Goal: Task Accomplishment & Management: Complete application form

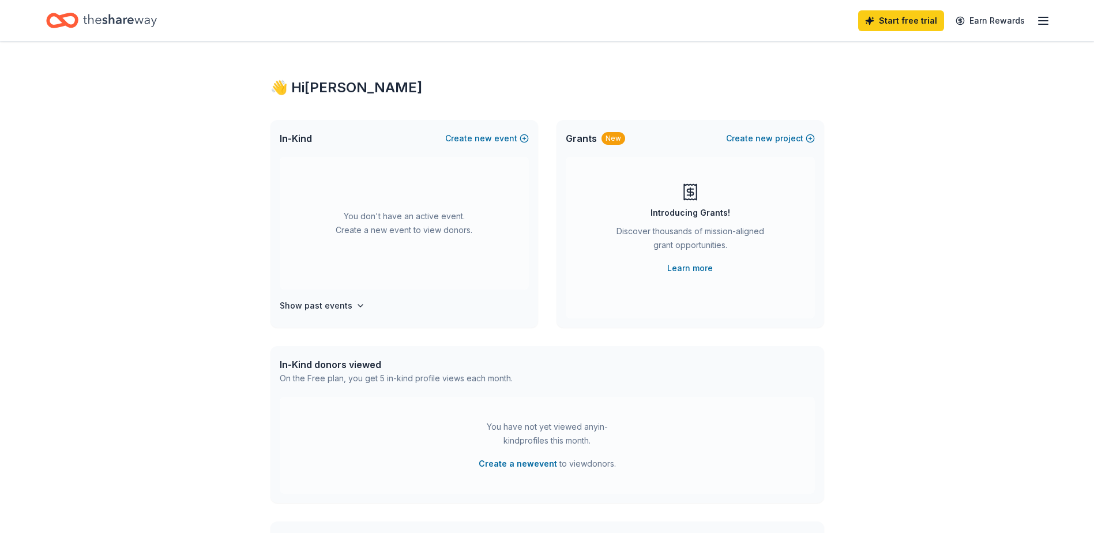
click at [1048, 17] on line "button" at bounding box center [1042, 17] width 9 height 0
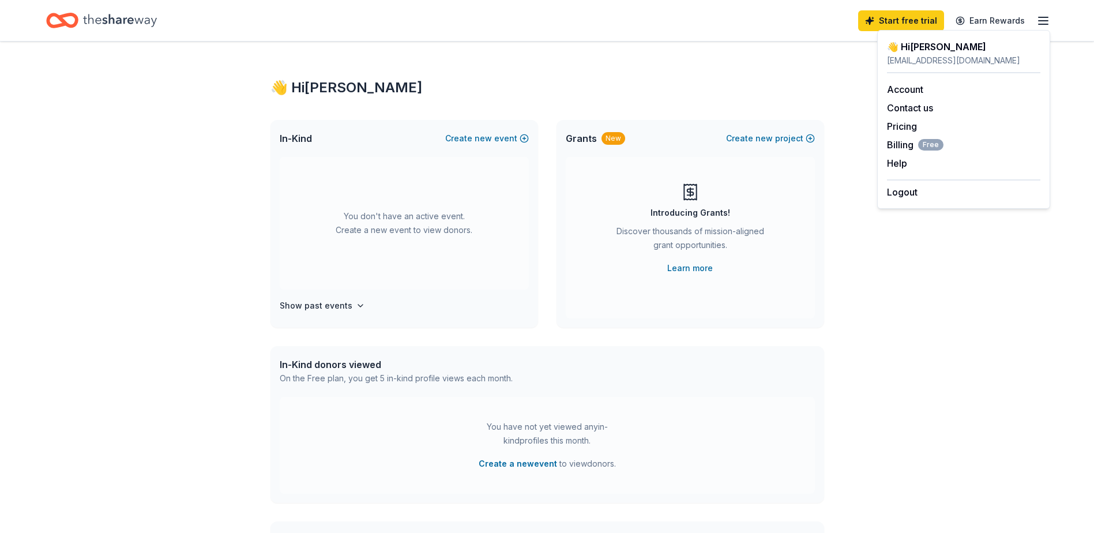
click at [197, 116] on div "👋 Hi Meghan In-Kind Create new event You don't have an active event. Create a n…" at bounding box center [547, 378] width 1094 height 673
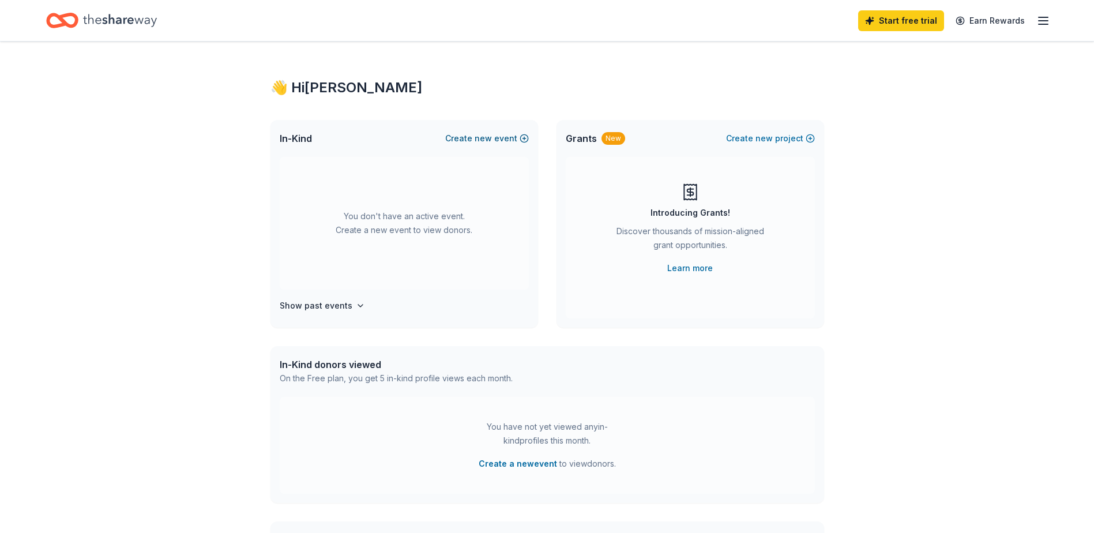
click at [496, 134] on button "Create new event" at bounding box center [487, 138] width 84 height 14
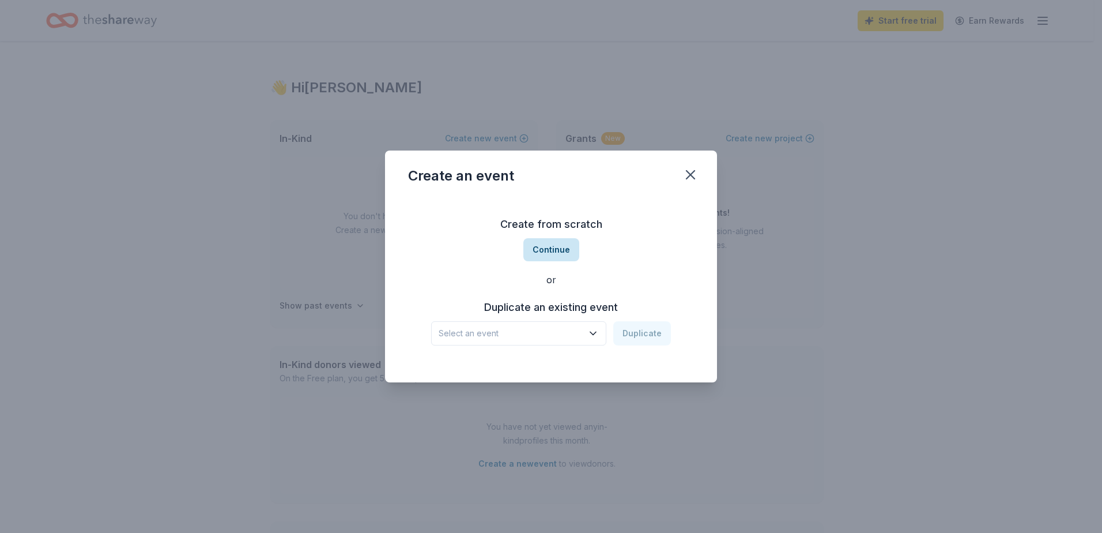
click at [560, 248] on button "Continue" at bounding box center [552, 249] width 56 height 23
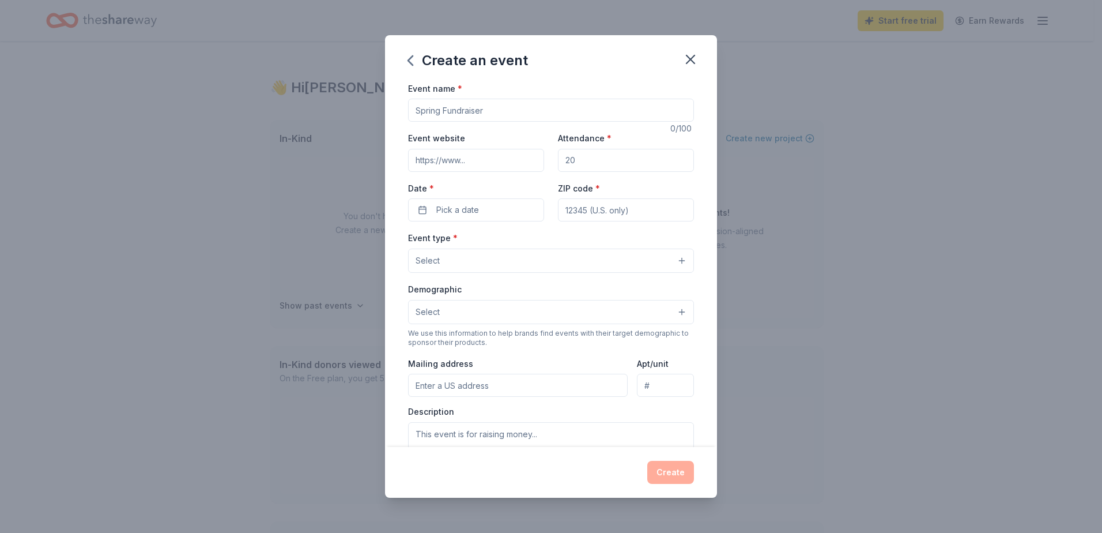
click at [485, 118] on input "Event name *" at bounding box center [551, 110] width 286 height 23
type input "[PERSON_NAME] Cook-Off"
click at [668, 158] on input "Attendance *" at bounding box center [626, 160] width 136 height 23
type input "500"
click at [497, 214] on button "Pick a date" at bounding box center [476, 209] width 136 height 23
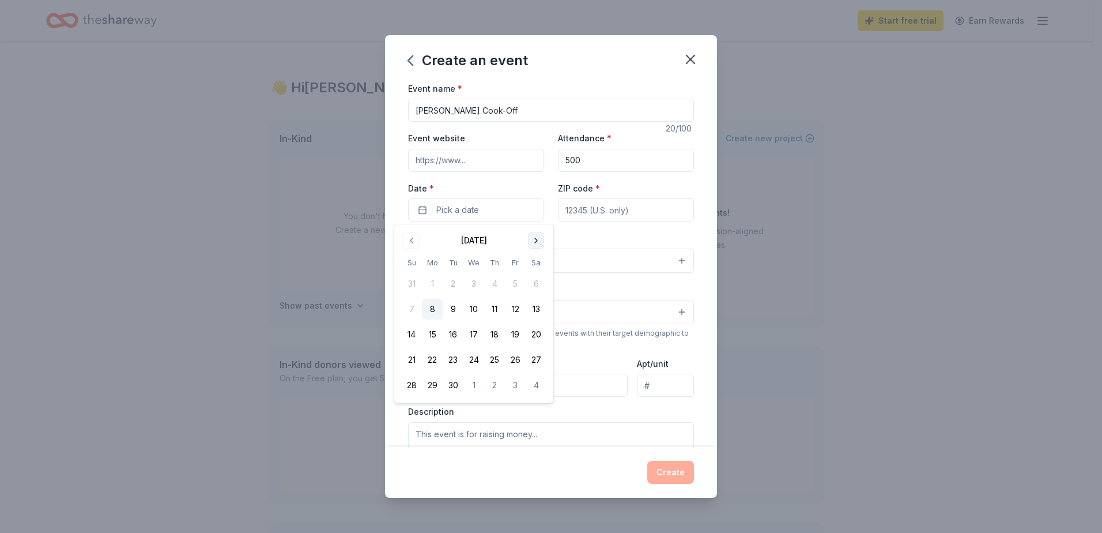
click at [533, 236] on button "Go to next month" at bounding box center [536, 240] width 16 height 16
click at [410, 361] on button "19" at bounding box center [411, 359] width 21 height 21
click at [632, 208] on input "ZIP code *" at bounding box center [626, 209] width 136 height 23
type input "22314"
click at [544, 260] on button "Select" at bounding box center [551, 260] width 286 height 24
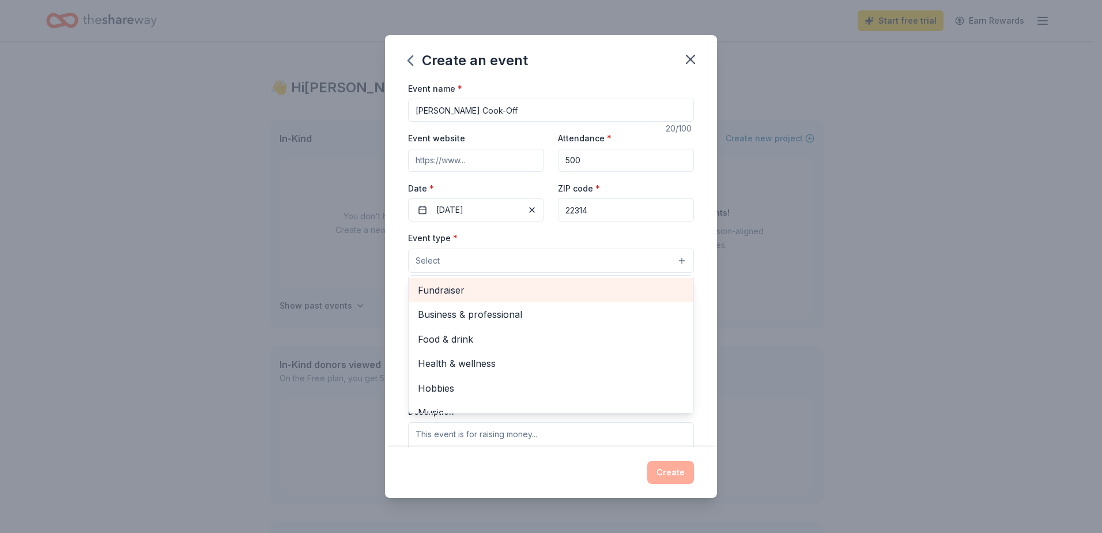
click at [528, 299] on div "Fundraiser" at bounding box center [551, 290] width 285 height 24
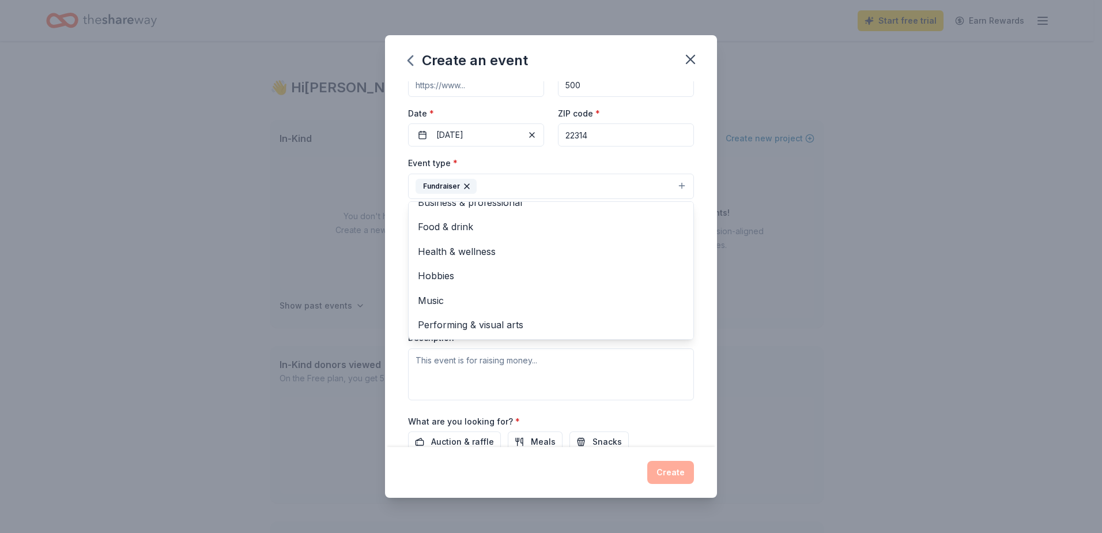
scroll to position [58, 0]
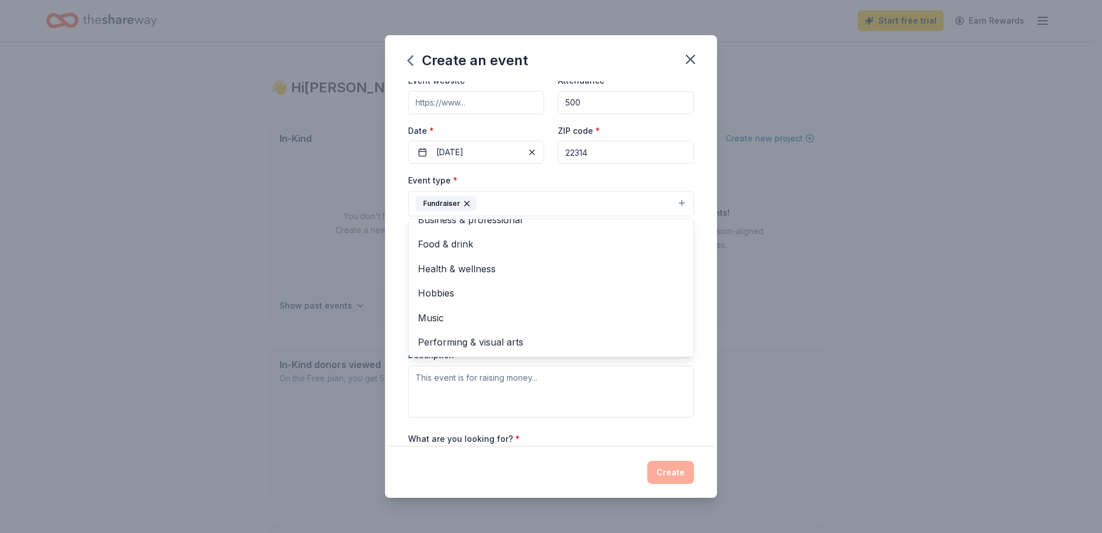
click at [703, 247] on div "Event name * Carpenter's Cook-Off 20 /100 Event website Attendance * 500 Date *…" at bounding box center [551, 264] width 332 height 366
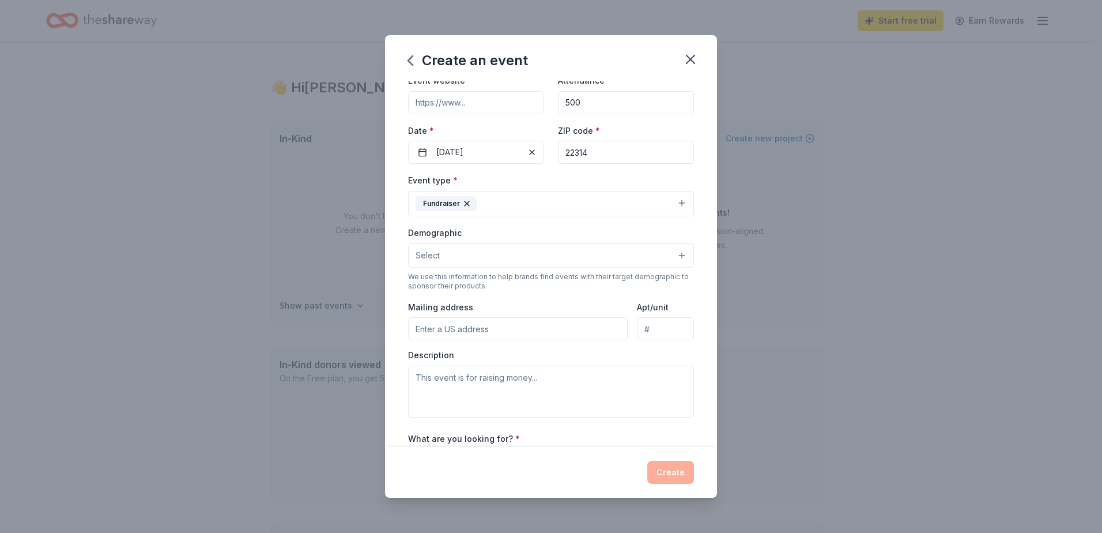
click at [613, 254] on button "Select" at bounding box center [551, 255] width 286 height 24
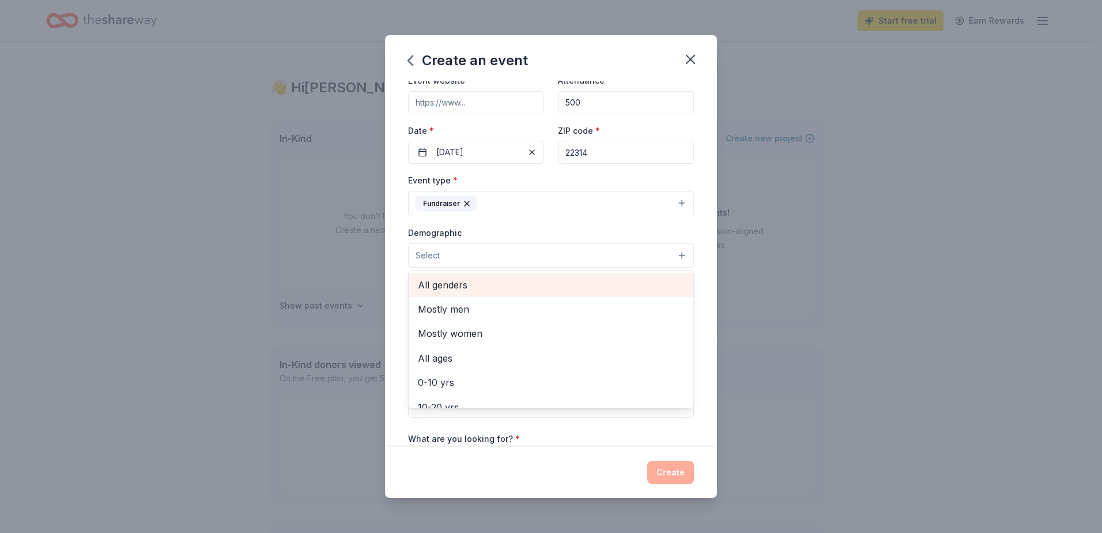
click at [597, 282] on span "All genders" at bounding box center [551, 284] width 266 height 15
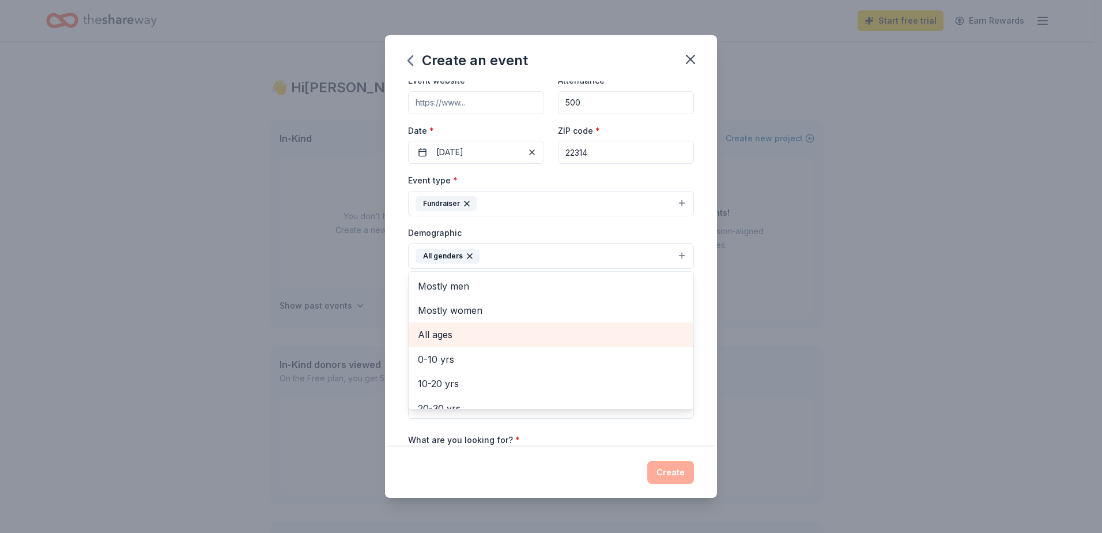
click at [498, 343] on div "All ages" at bounding box center [551, 334] width 285 height 24
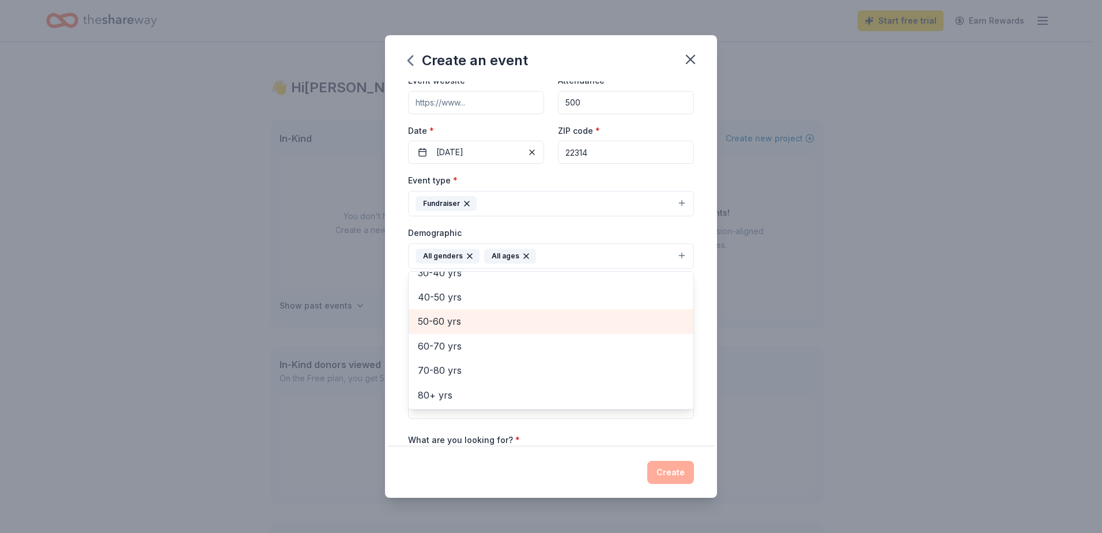
scroll to position [136, 0]
click at [697, 258] on div "Event name * Carpenter's Cook-Off 20 /100 Event website Attendance * 500 Date *…" at bounding box center [551, 264] width 332 height 366
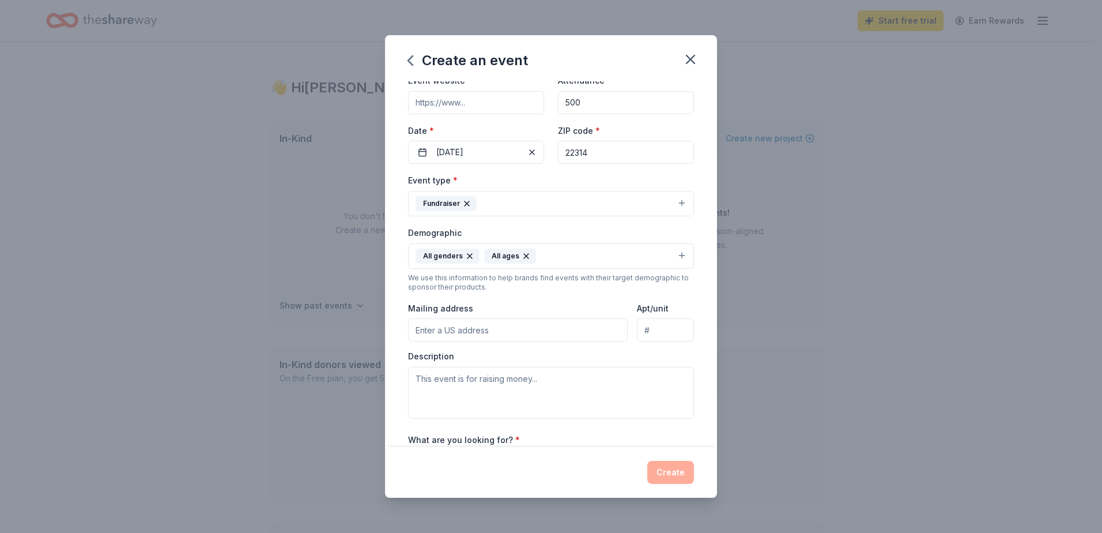
click at [555, 316] on div "Mailing address" at bounding box center [518, 321] width 220 height 41
click at [554, 321] on input "Mailing address" at bounding box center [518, 329] width 220 height 23
type input "930 North Henry Street, Alexandria, VA, 22314"
click at [616, 399] on textarea at bounding box center [551, 393] width 286 height 52
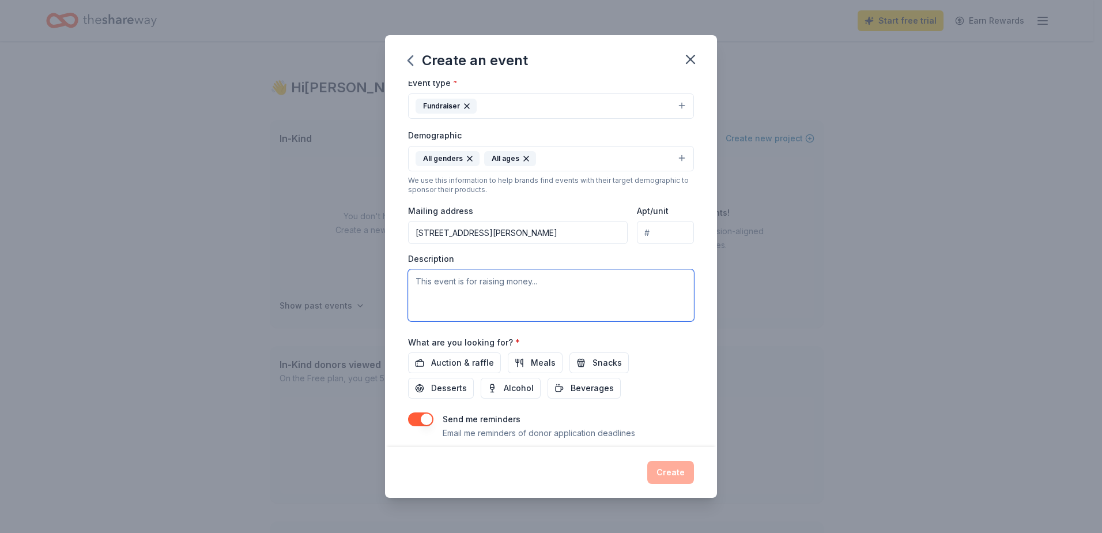
scroll to position [173, 0]
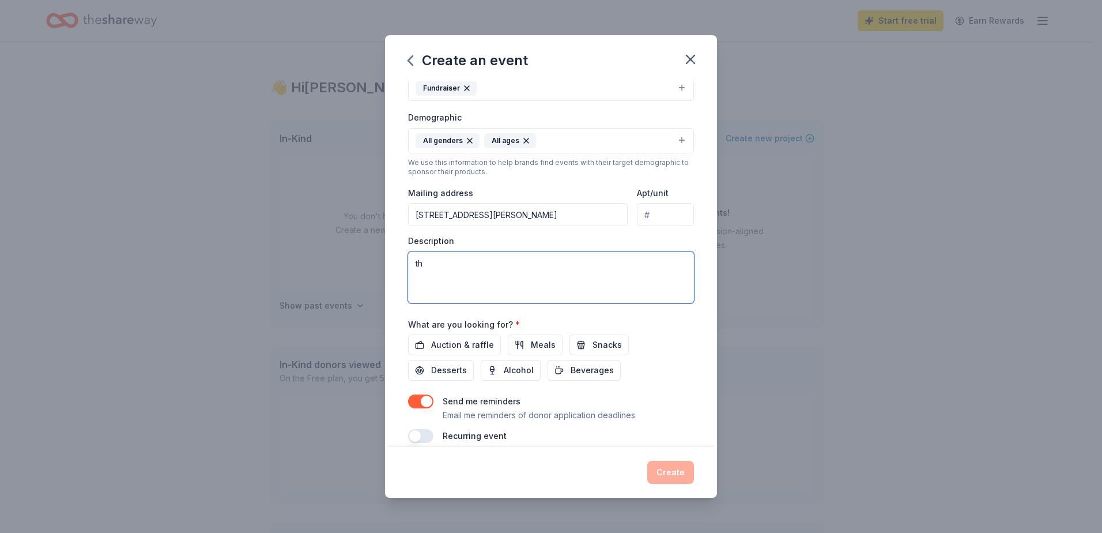
type textarea "t"
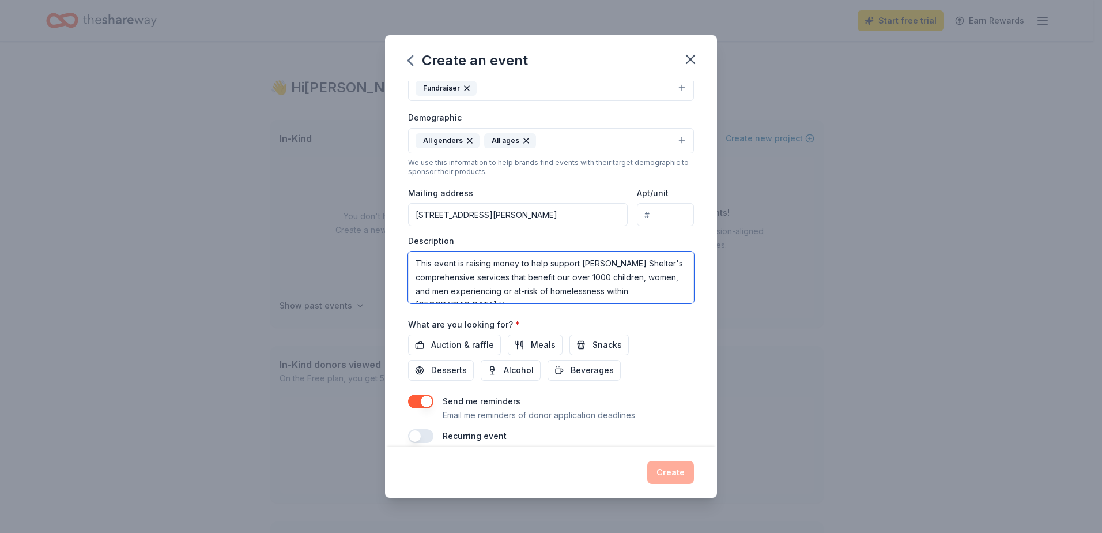
scroll to position [7, 0]
type textarea "This event is raising money to help support [PERSON_NAME] Shelter's comprehensi…"
click at [484, 340] on span "Auction & raffle" at bounding box center [462, 345] width 63 height 14
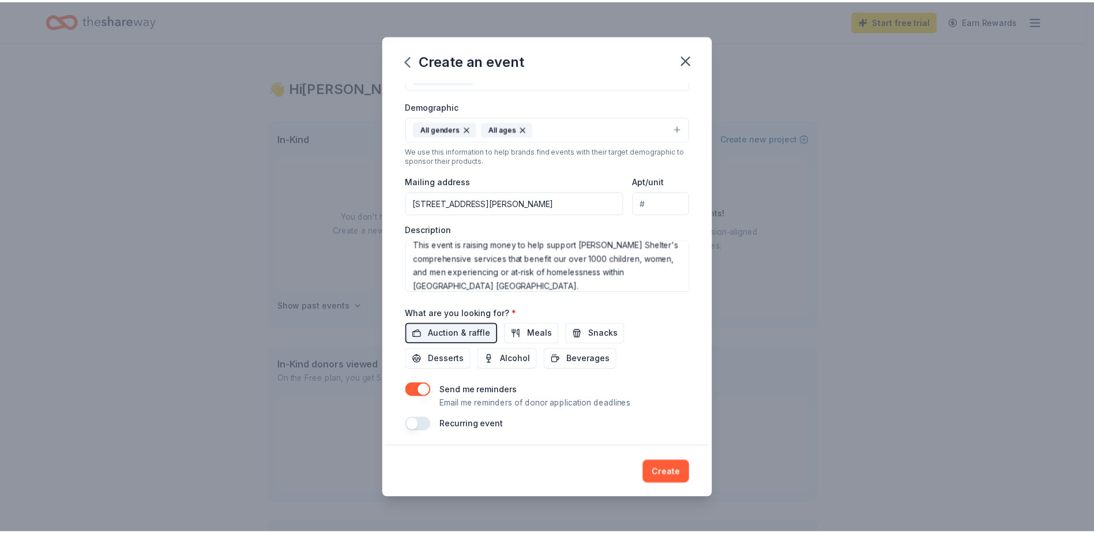
scroll to position [187, 0]
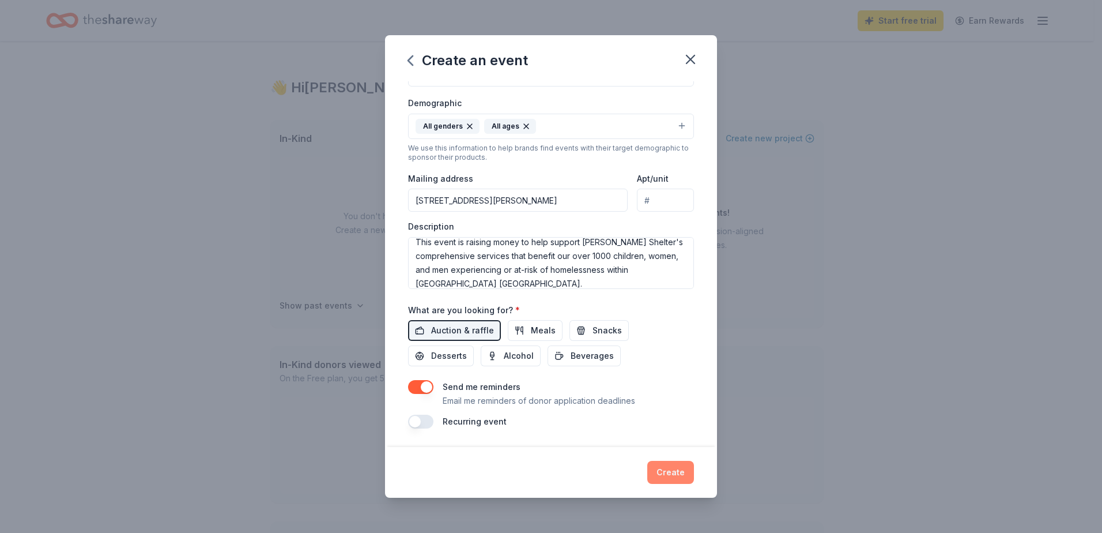
click at [666, 479] on button "Create" at bounding box center [670, 472] width 47 height 23
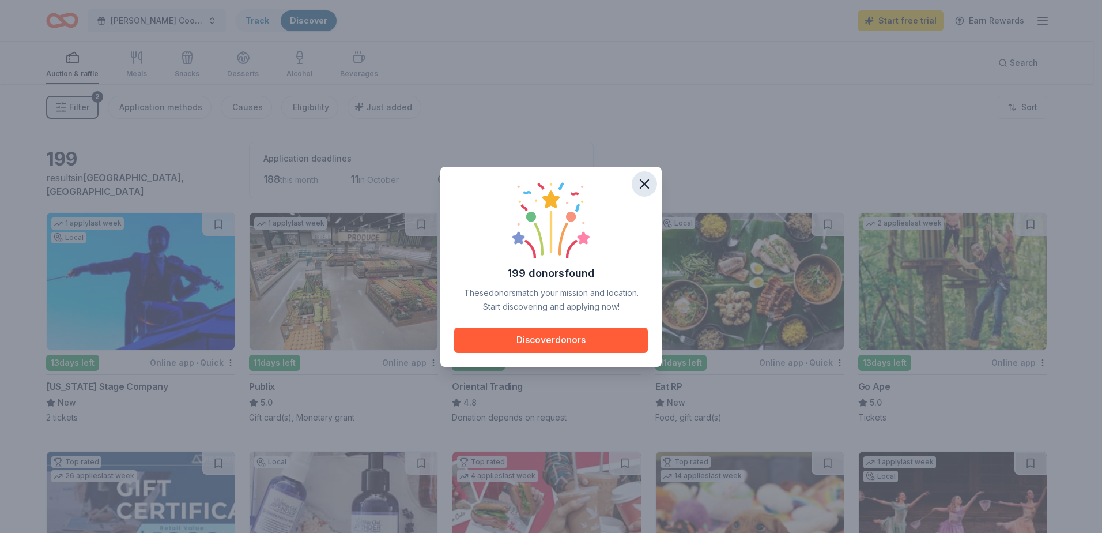
click at [637, 189] on button "button" at bounding box center [644, 183] width 25 height 25
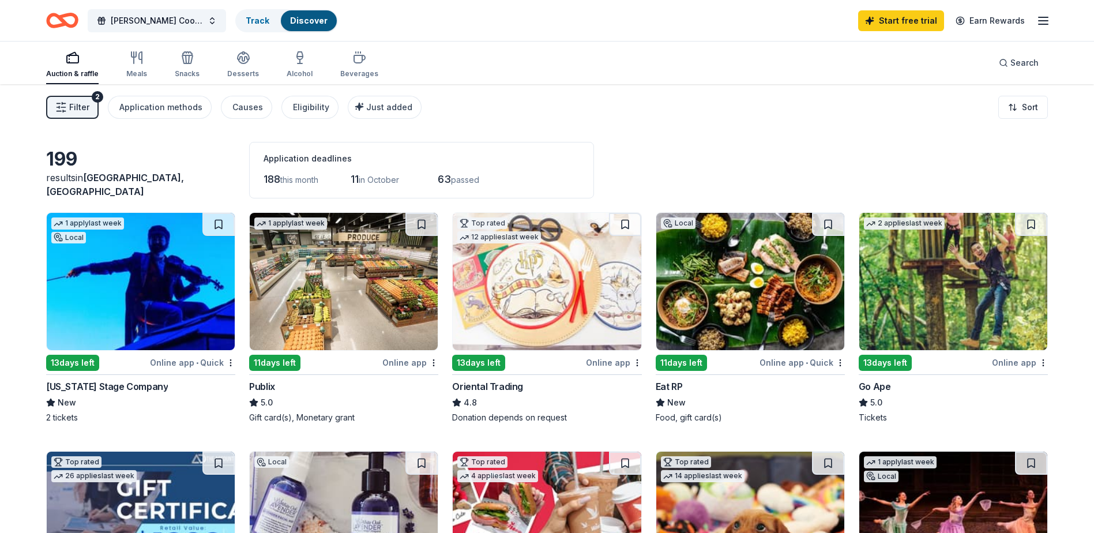
click at [948, 311] on img at bounding box center [953, 281] width 188 height 137
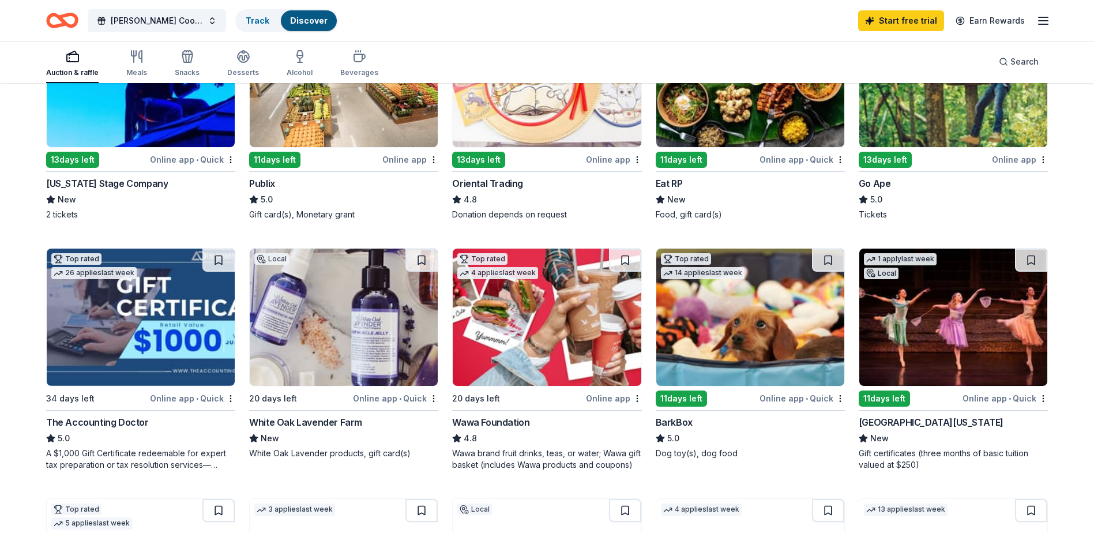
scroll to position [231, 0]
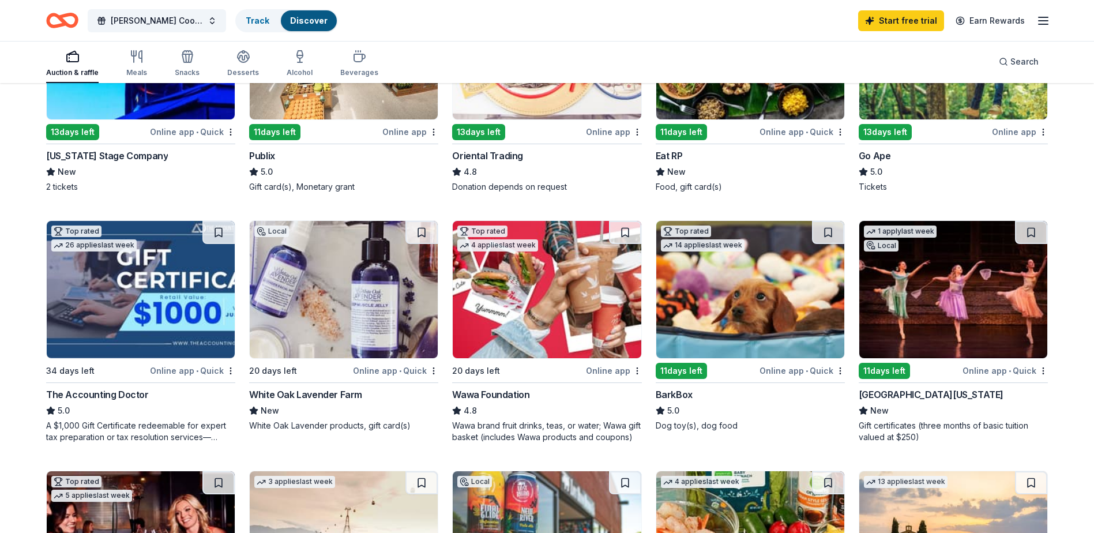
click at [296, 297] on img at bounding box center [344, 289] width 188 height 137
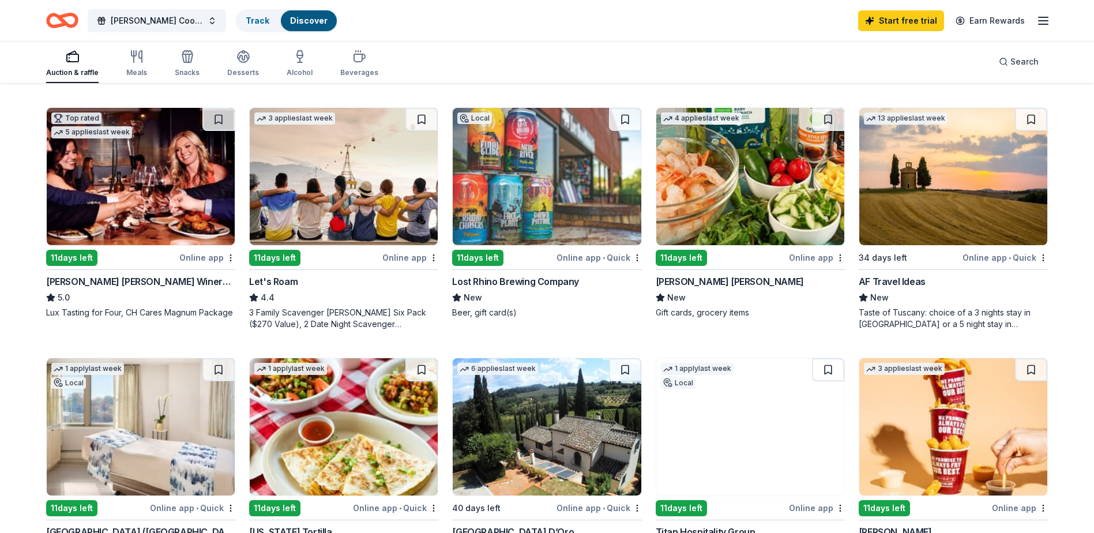
scroll to position [577, 0]
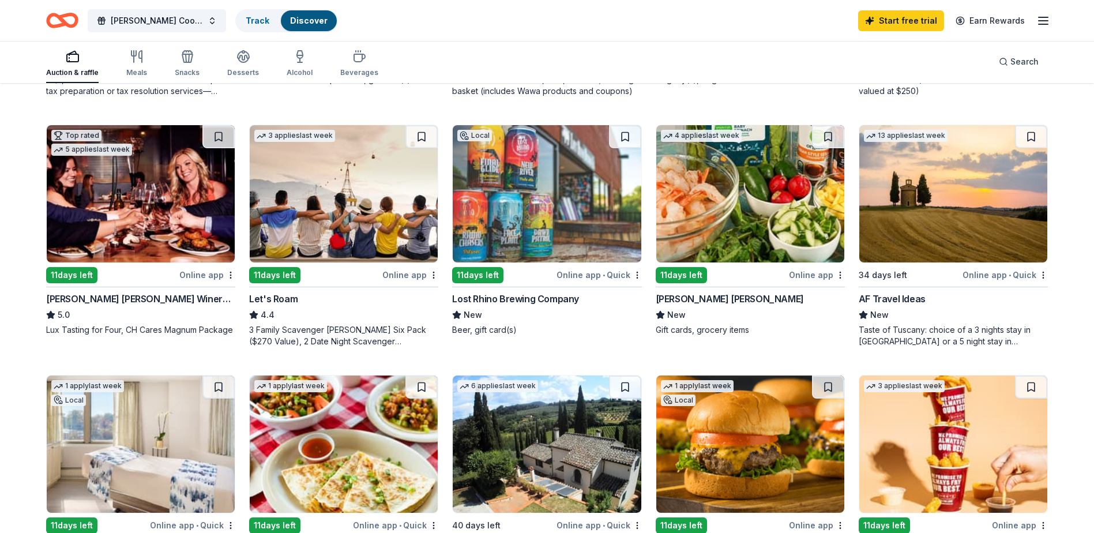
click at [170, 227] on img at bounding box center [141, 193] width 188 height 137
click at [534, 236] on img at bounding box center [547, 193] width 188 height 137
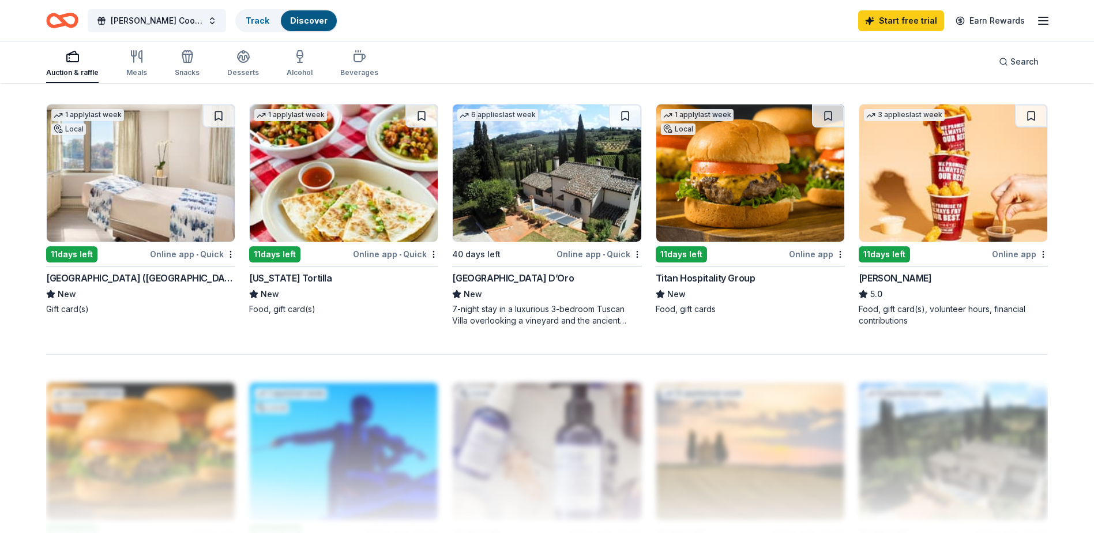
scroll to position [865, 0]
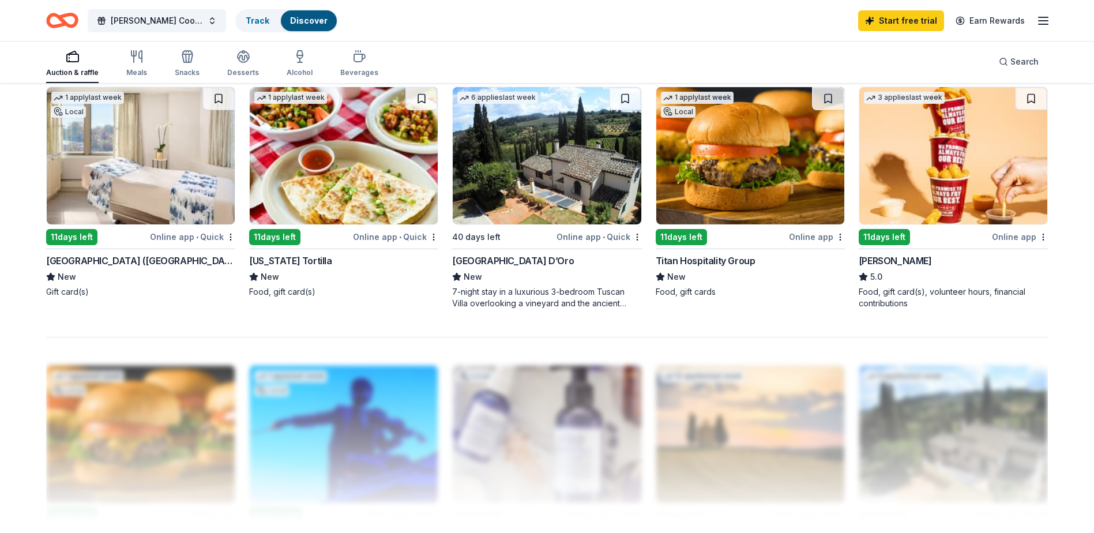
click at [548, 179] on img at bounding box center [547, 155] width 188 height 137
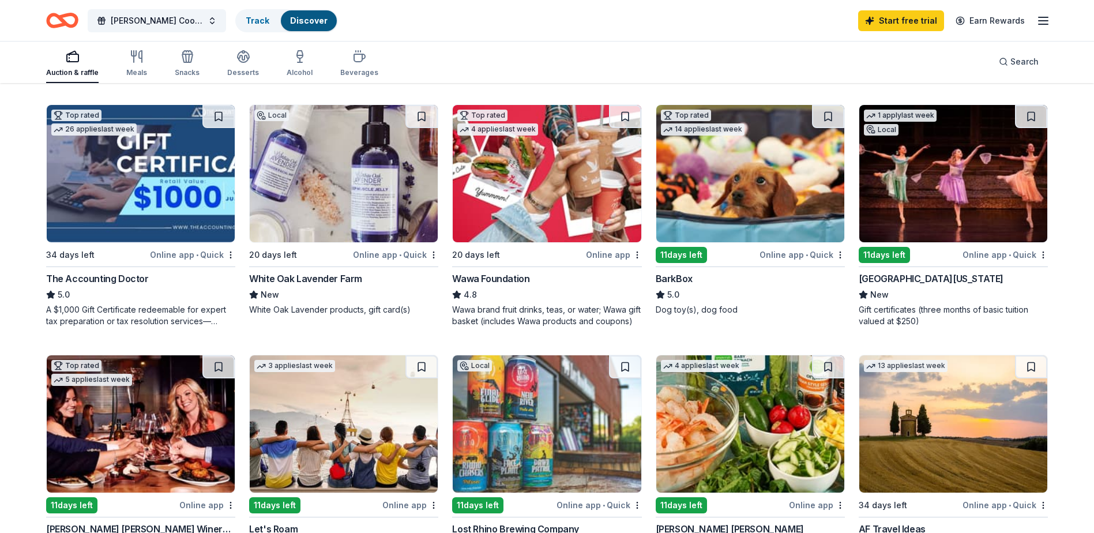
scroll to position [346, 0]
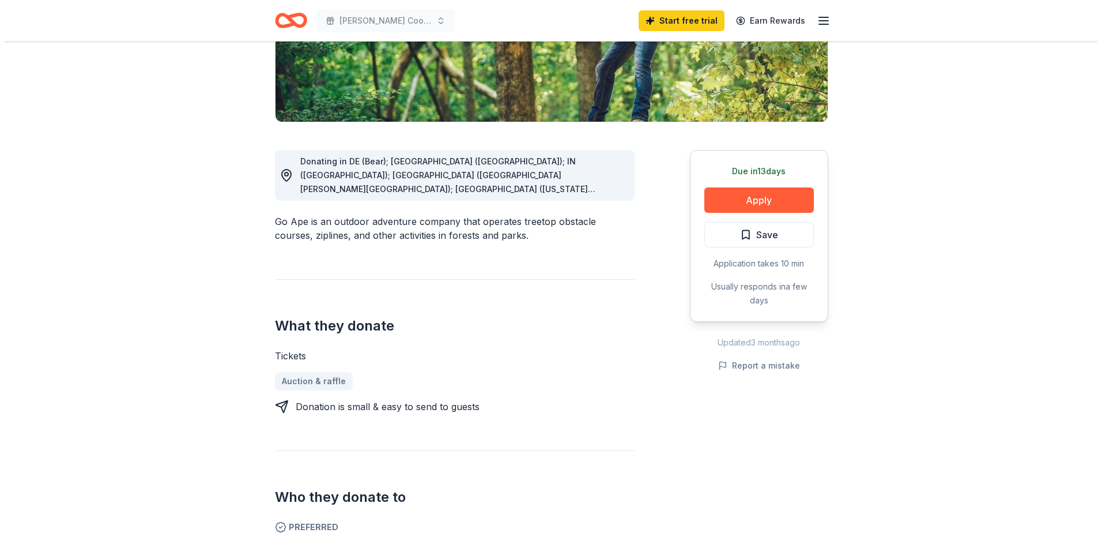
scroll to position [173, 0]
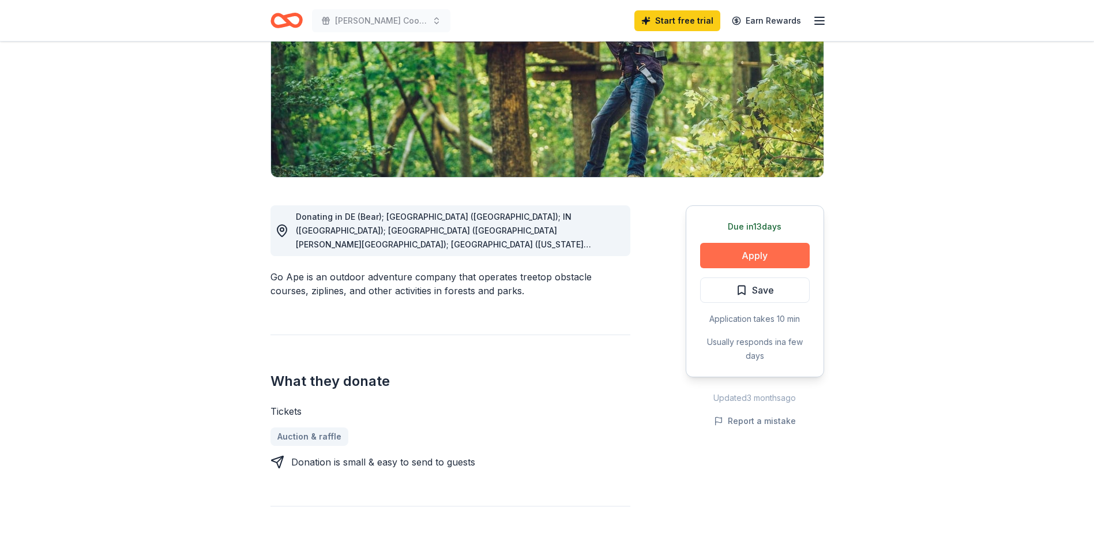
click at [772, 253] on button "Apply" at bounding box center [755, 255] width 110 height 25
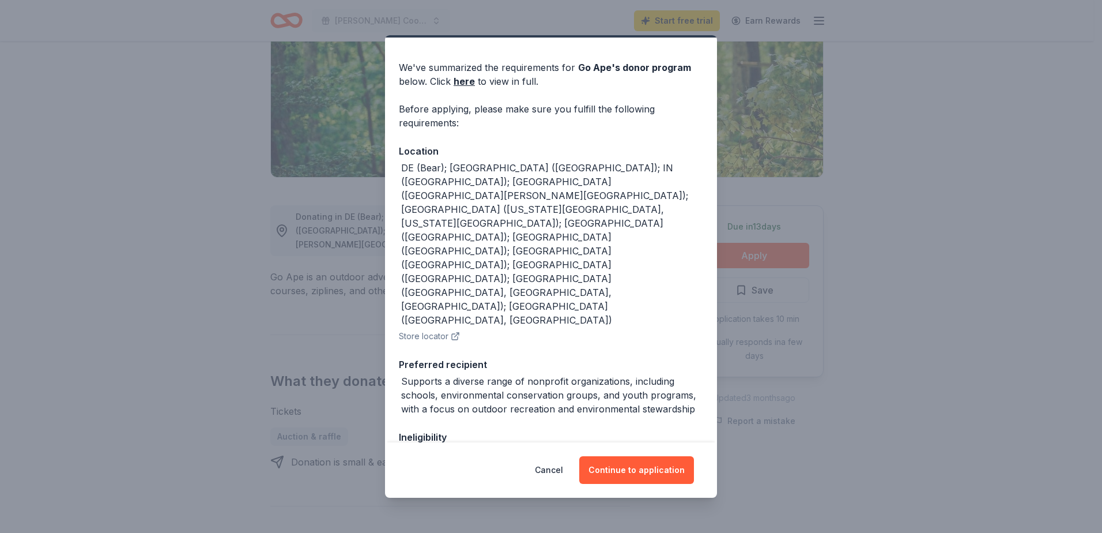
scroll to position [45, 0]
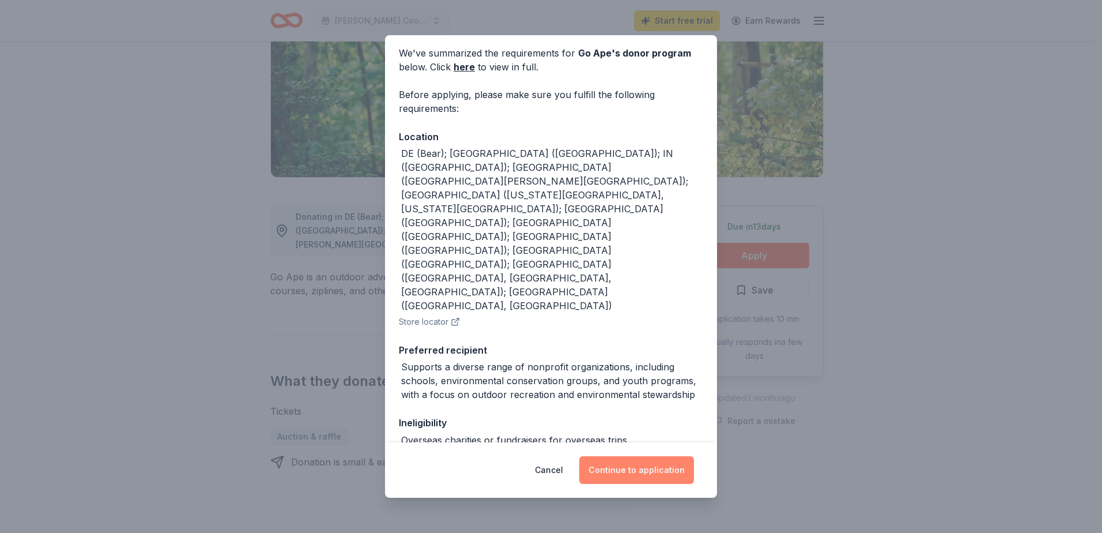
click at [641, 461] on button "Continue to application" at bounding box center [636, 470] width 115 height 28
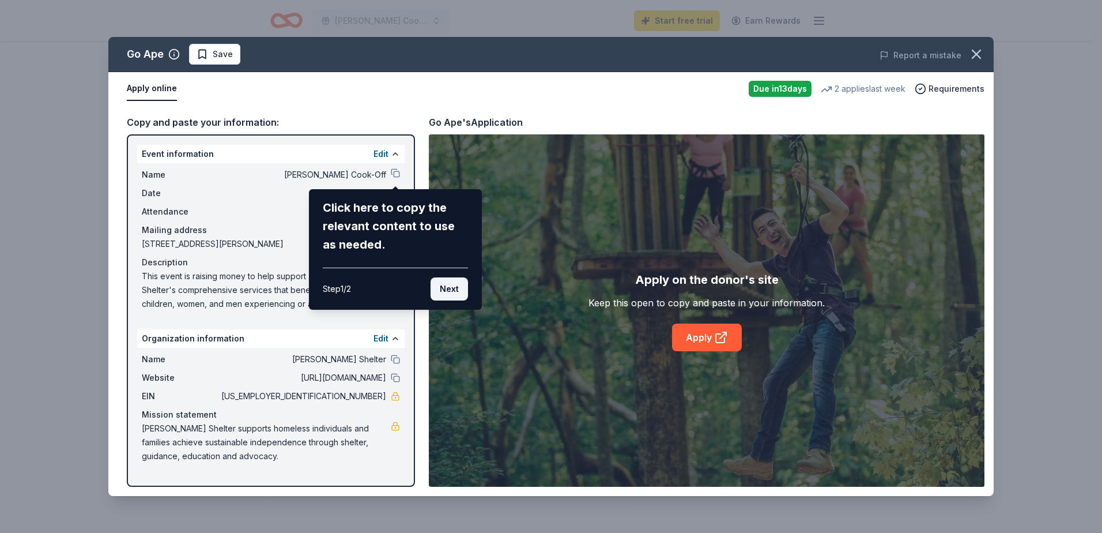
click at [453, 289] on button "Next" at bounding box center [449, 288] width 37 height 23
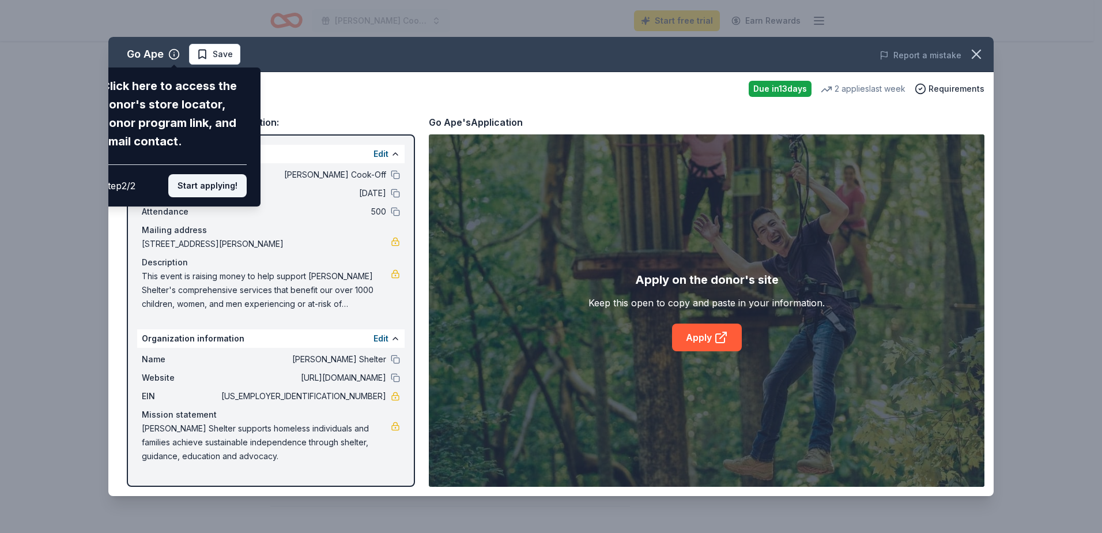
click at [233, 189] on button "Start applying!" at bounding box center [207, 185] width 78 height 23
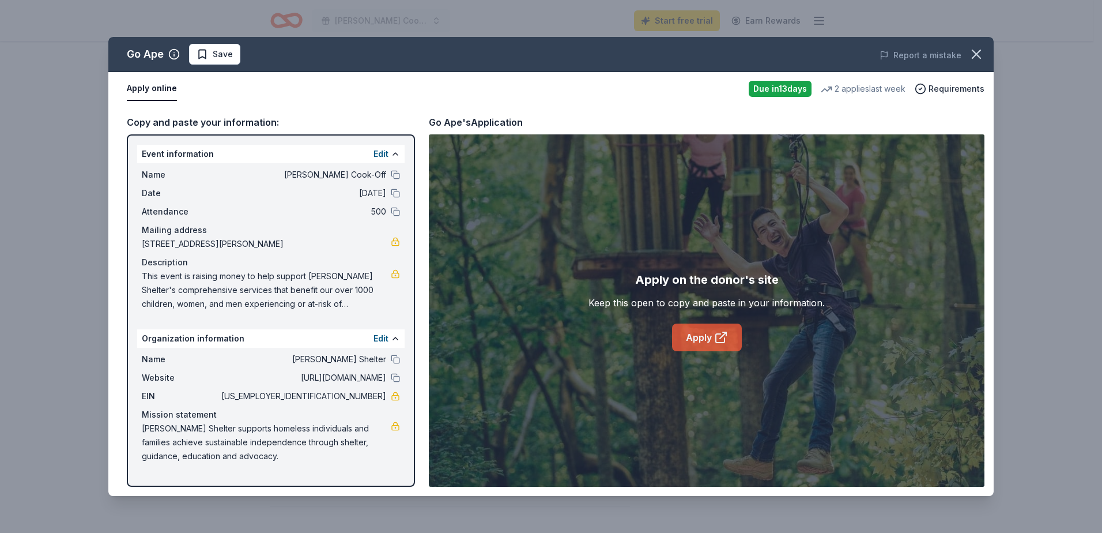
click at [705, 330] on link "Apply" at bounding box center [707, 337] width 70 height 28
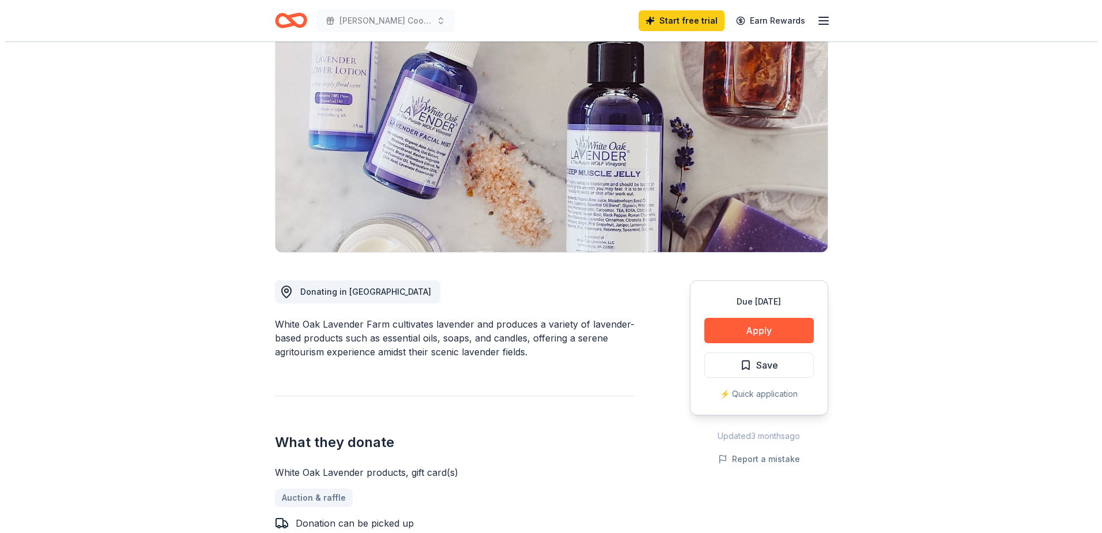
scroll to position [115, 0]
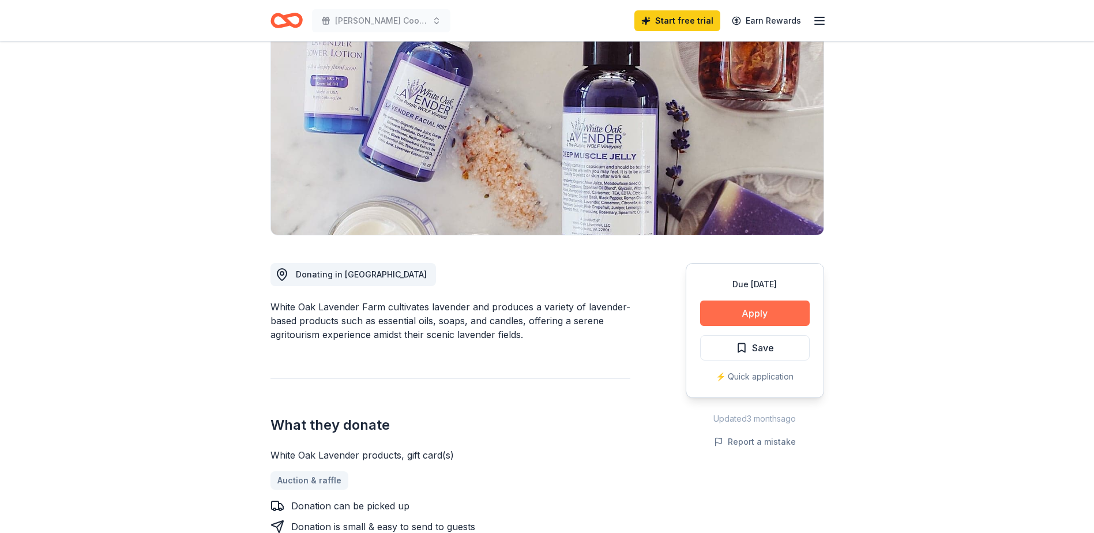
click at [763, 315] on button "Apply" at bounding box center [755, 312] width 110 height 25
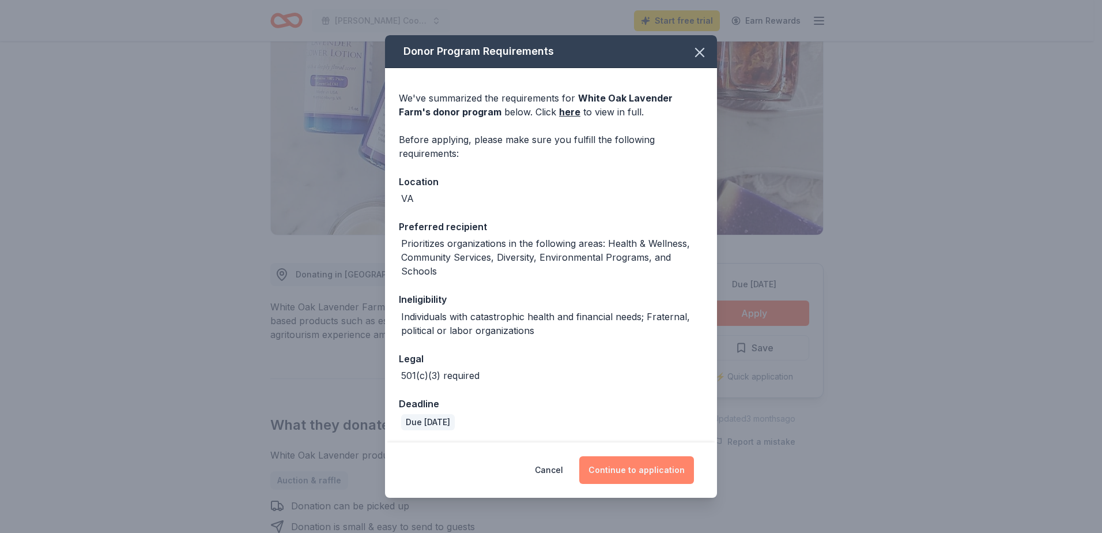
click at [631, 472] on button "Continue to application" at bounding box center [636, 470] width 115 height 28
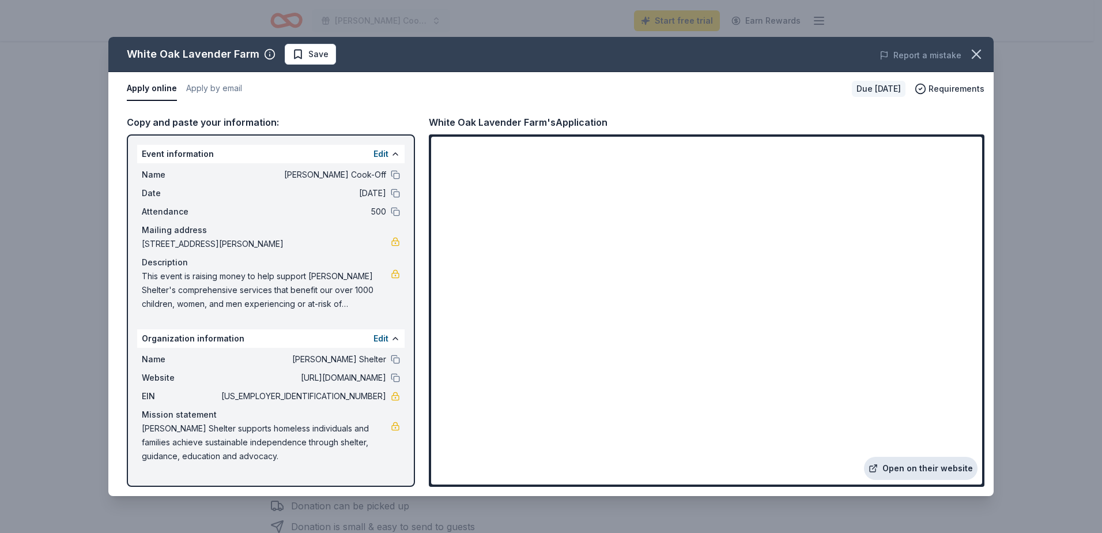
click at [937, 469] on link "Open on their website" at bounding box center [921, 468] width 114 height 23
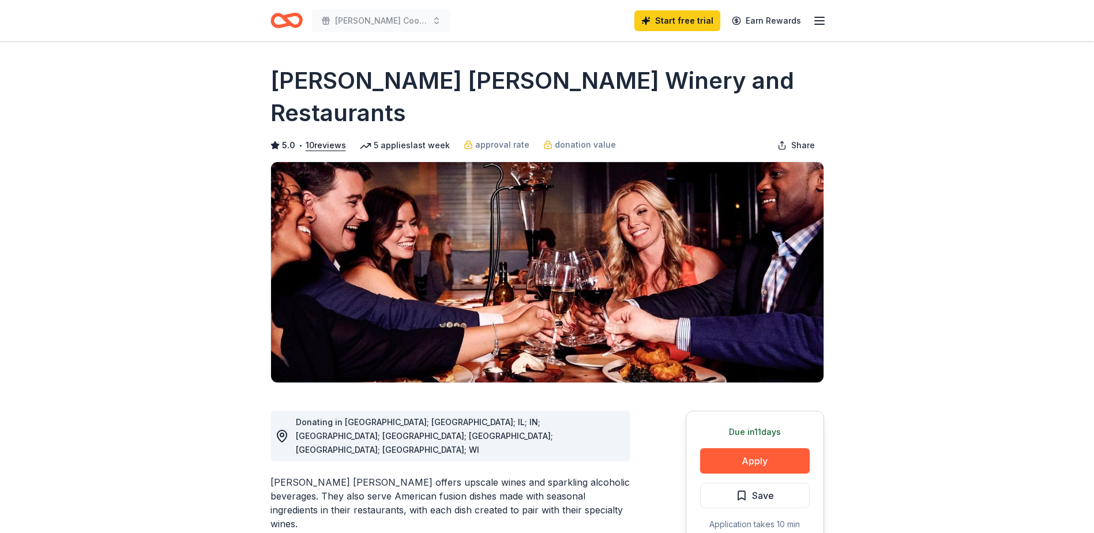
scroll to position [58, 0]
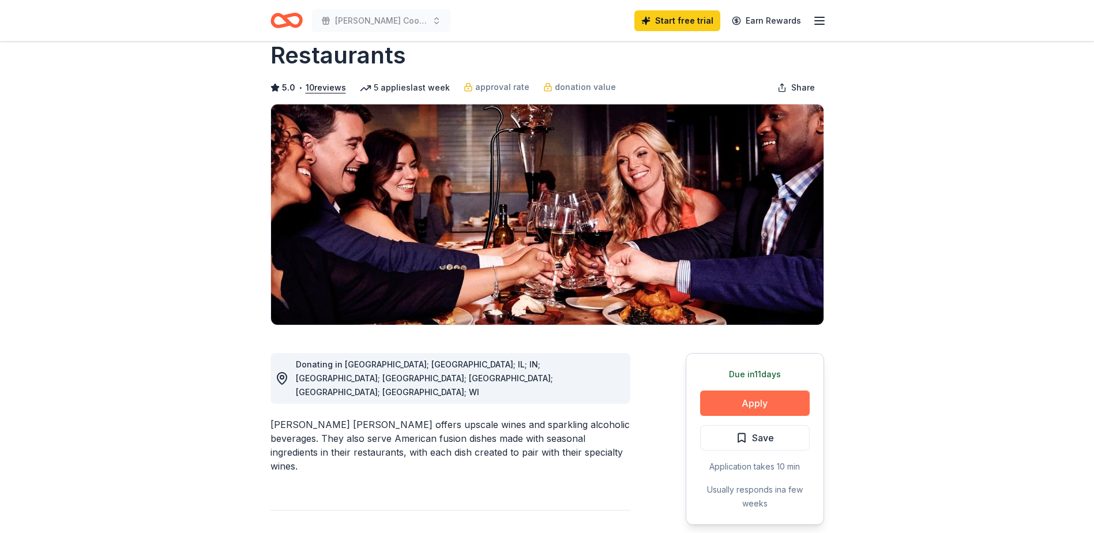
click at [799, 390] on button "Apply" at bounding box center [755, 402] width 110 height 25
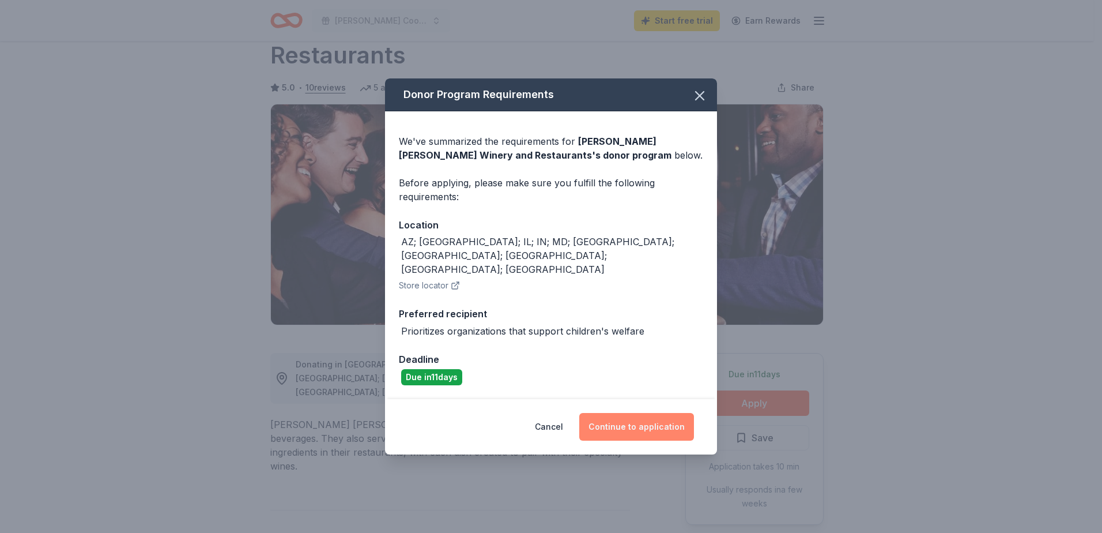
click at [632, 415] on button "Continue to application" at bounding box center [636, 427] width 115 height 28
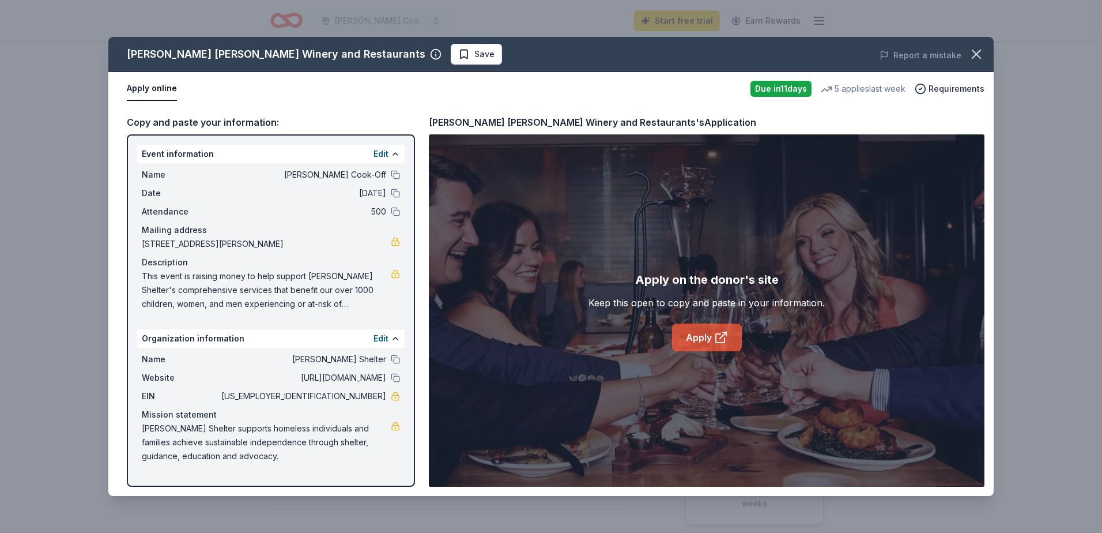
click at [714, 340] on icon at bounding box center [721, 337] width 14 height 14
click at [972, 56] on icon "button" at bounding box center [977, 54] width 16 height 16
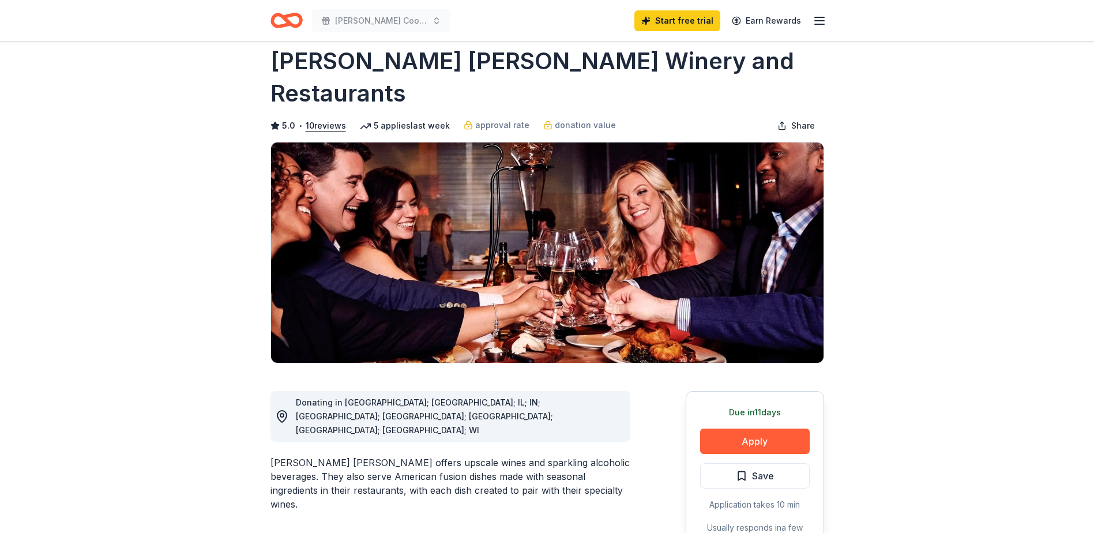
scroll to position [0, 0]
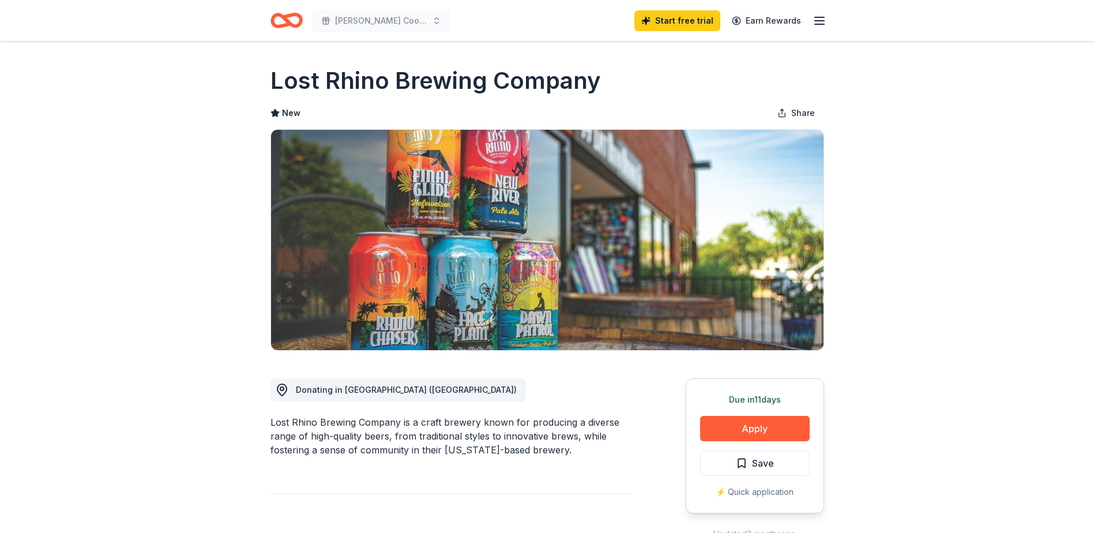
drag, startPoint x: 355, startPoint y: 80, endPoint x: 264, endPoint y: 73, distance: 90.8
drag, startPoint x: 272, startPoint y: 75, endPoint x: 602, endPoint y: 82, distance: 331.0
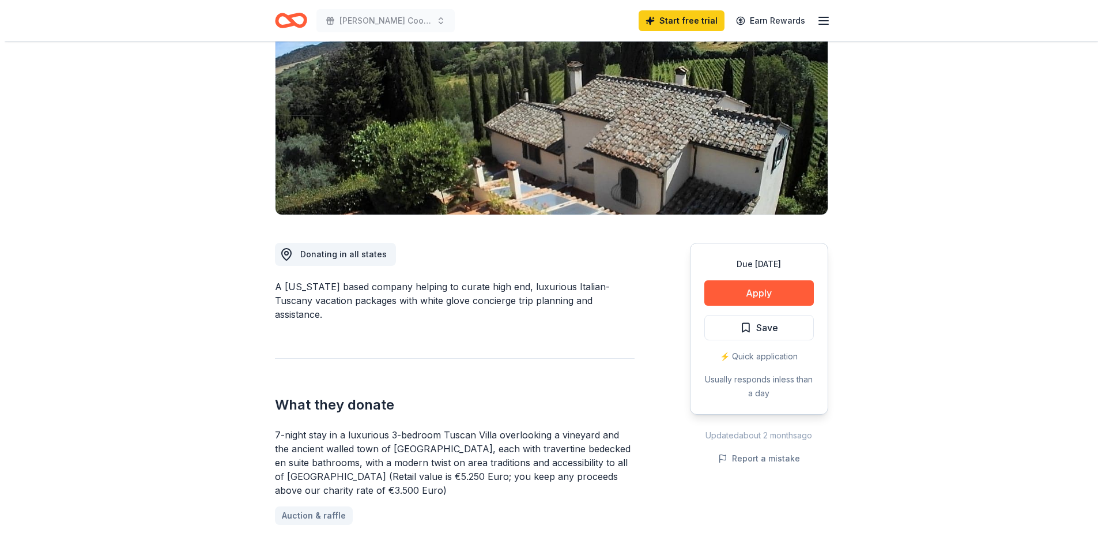
scroll to position [115, 0]
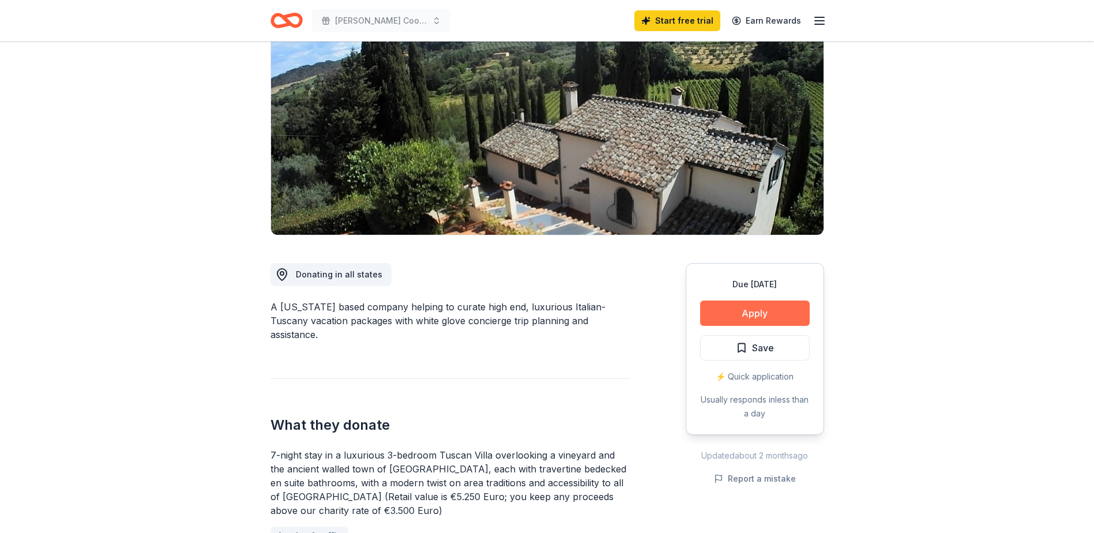
click at [745, 323] on button "Apply" at bounding box center [755, 312] width 110 height 25
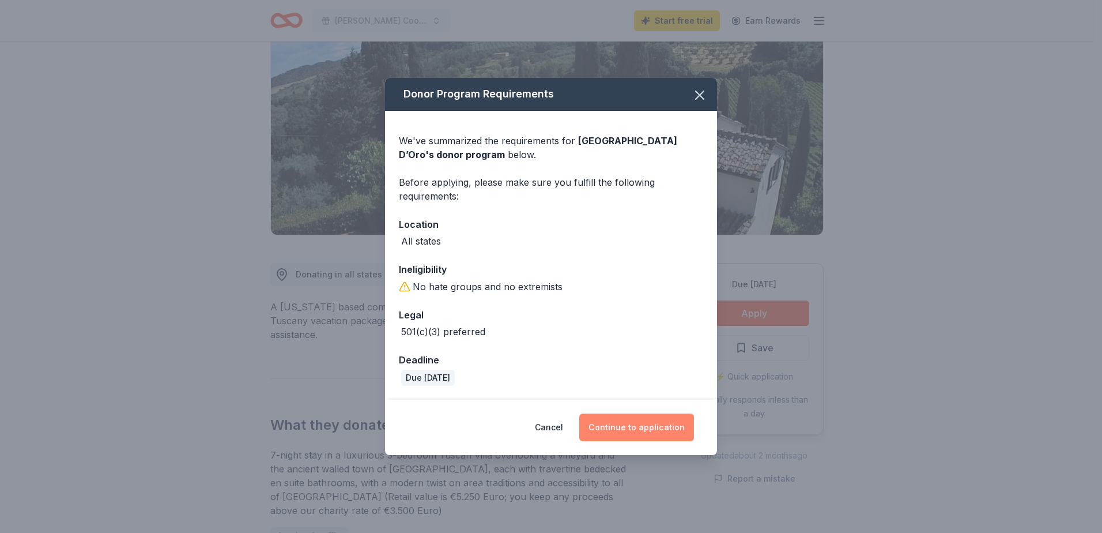
click at [647, 416] on button "Continue to application" at bounding box center [636, 427] width 115 height 28
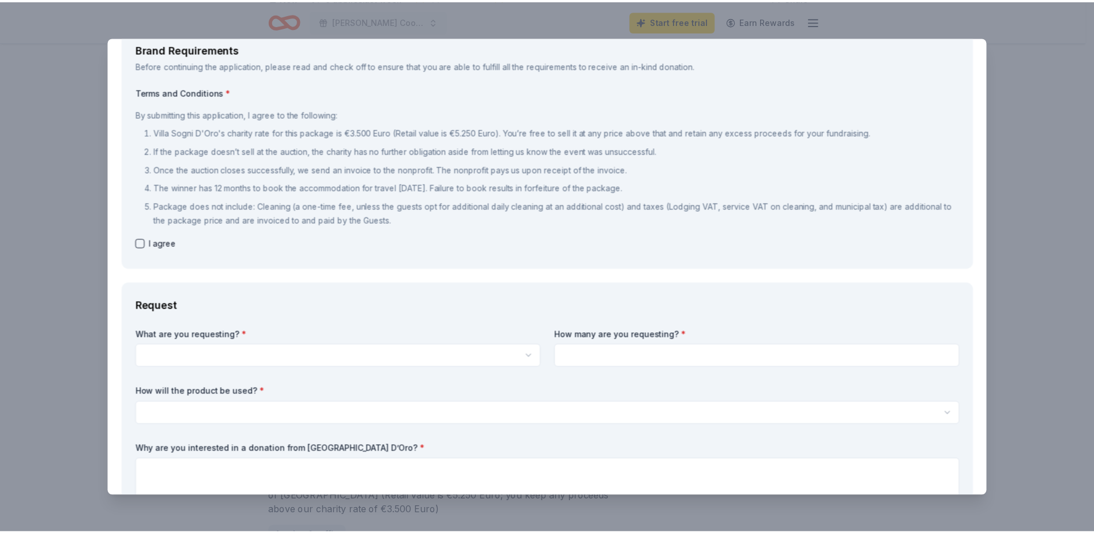
scroll to position [0, 0]
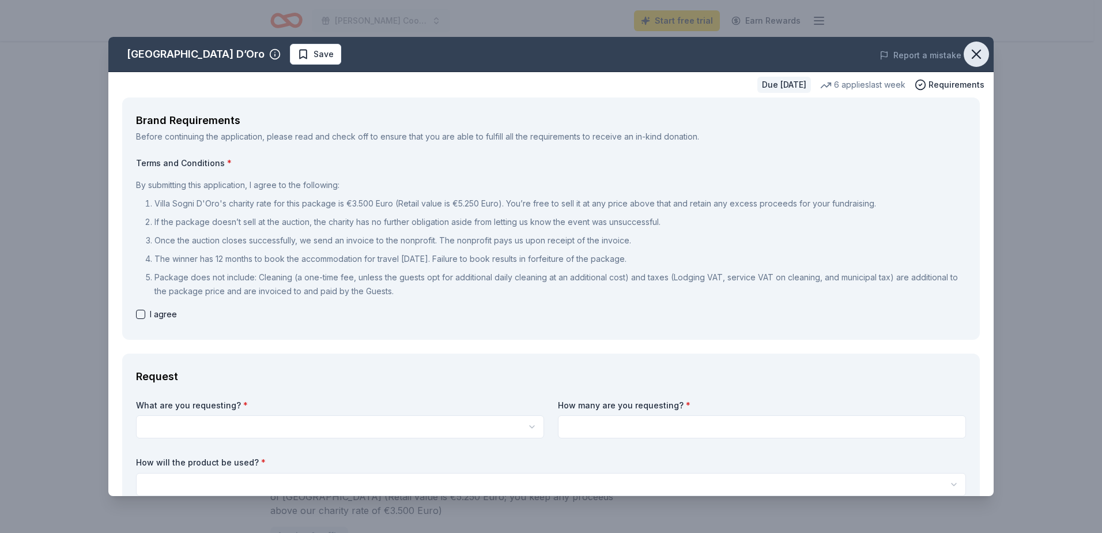
click at [973, 58] on icon "button" at bounding box center [977, 54] width 16 height 16
